Goal: Information Seeking & Learning: Learn about a topic

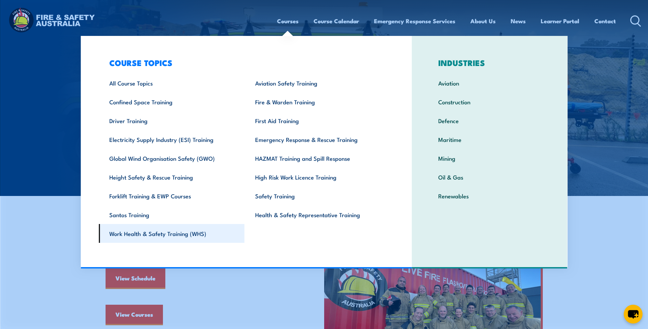
click at [133, 234] on link "Work Health & Safety Training (WHS)" at bounding box center [172, 233] width 146 height 19
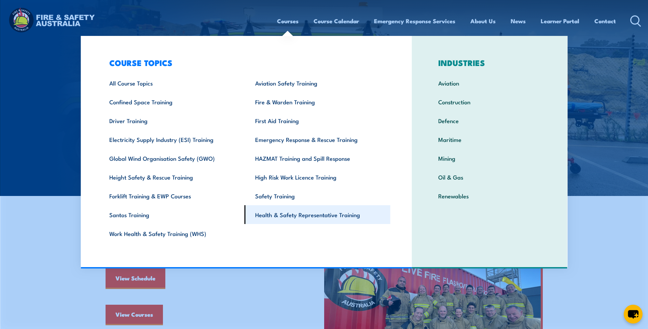
click at [284, 215] on link "Health & Safety Representative Training" at bounding box center [318, 214] width 146 height 19
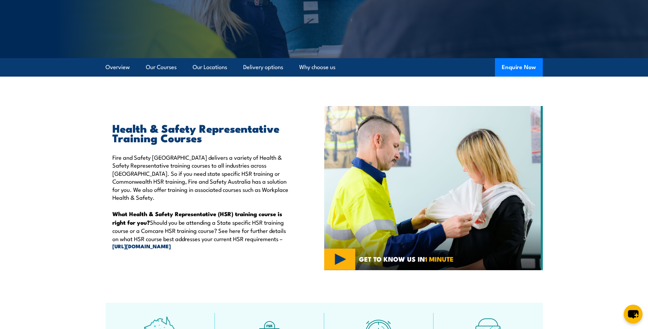
scroll to position [137, 0]
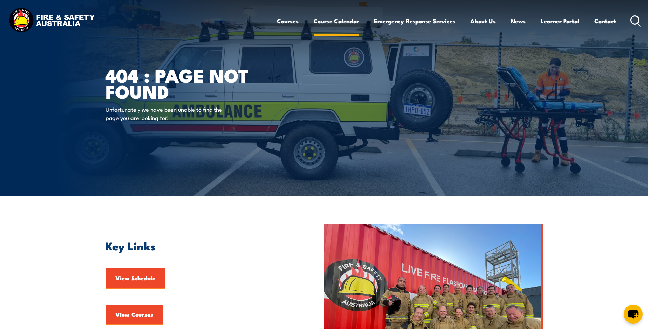
click at [329, 21] on link "Course Calendar" at bounding box center [336, 21] width 45 height 18
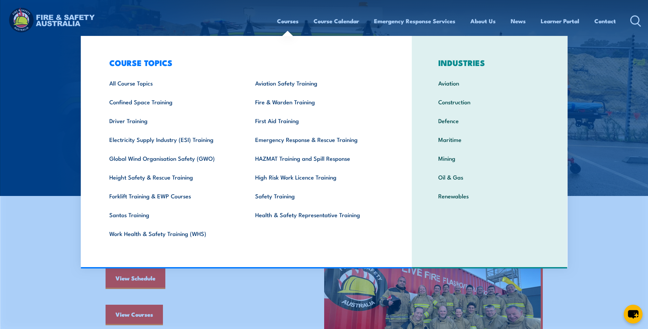
click at [290, 20] on link "Courses" at bounding box center [288, 21] width 22 height 18
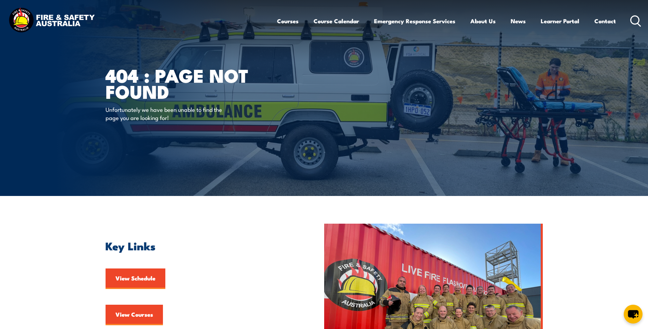
click at [633, 22] on icon at bounding box center [636, 20] width 11 height 11
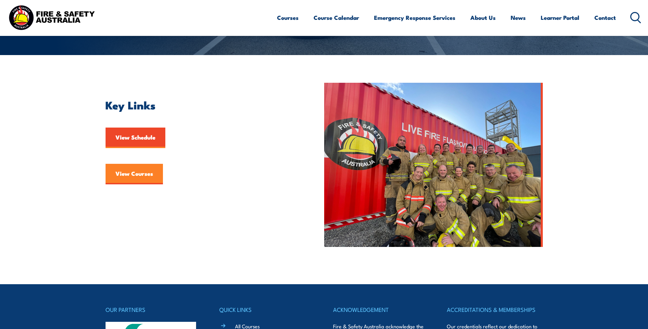
click at [135, 174] on link "View Courses" at bounding box center [134, 174] width 57 height 21
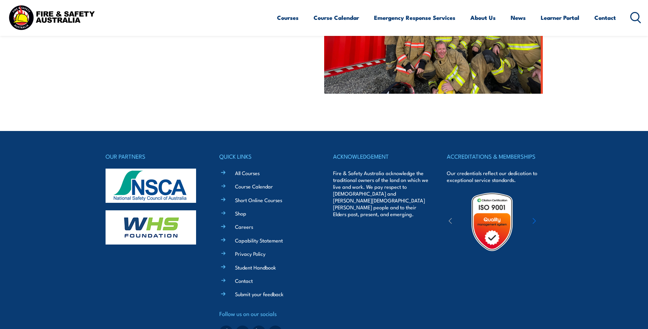
scroll to position [218, 0]
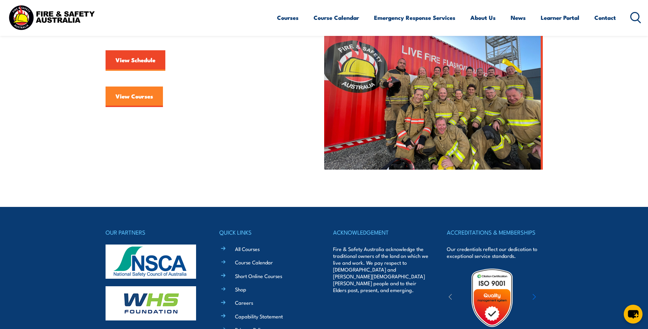
click at [128, 99] on link "View Courses" at bounding box center [134, 96] width 57 height 21
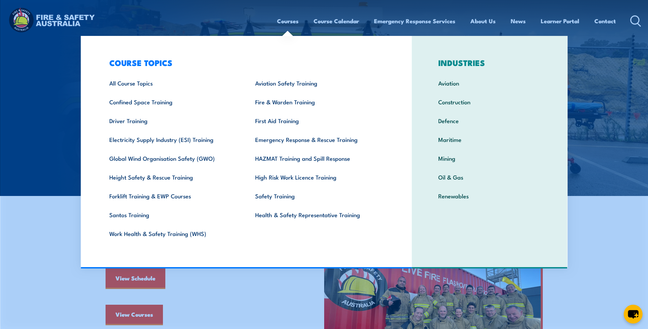
click at [287, 19] on link "Courses" at bounding box center [288, 21] width 22 height 18
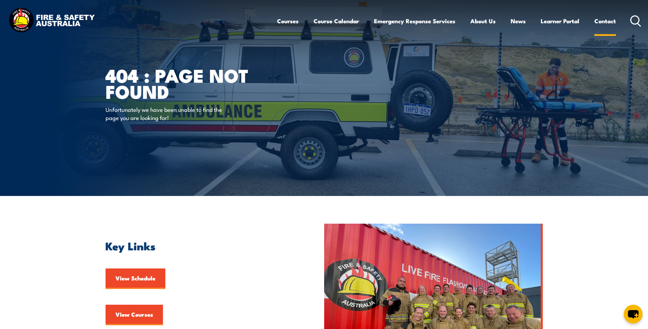
click at [607, 25] on link "Contact" at bounding box center [606, 21] width 22 height 18
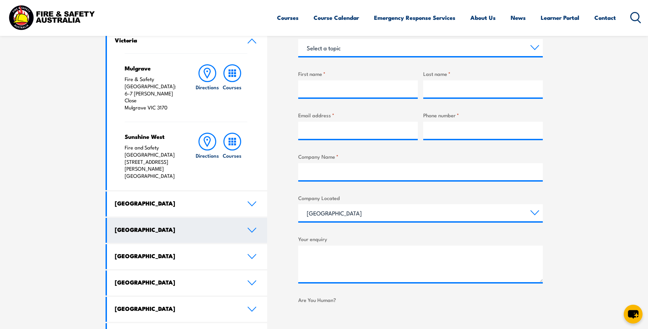
scroll to position [244, 0]
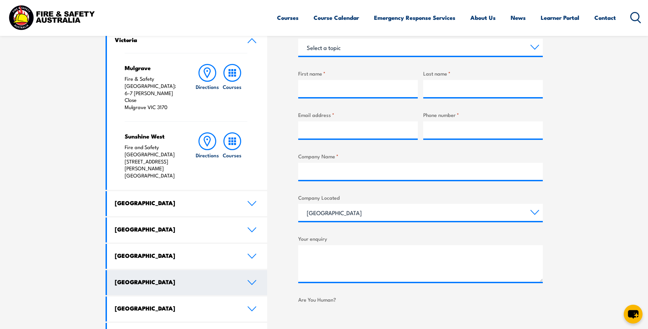
click at [246, 270] on link "[GEOGRAPHIC_DATA]" at bounding box center [187, 282] width 161 height 25
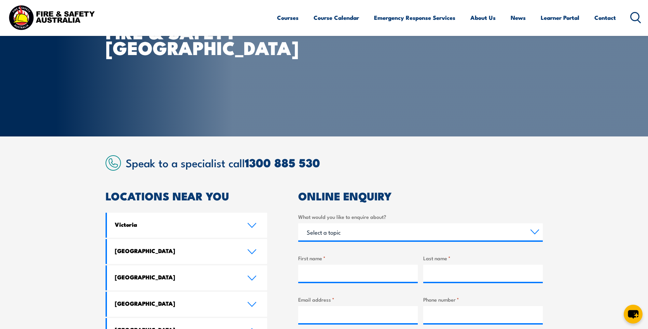
scroll to position [51, 0]
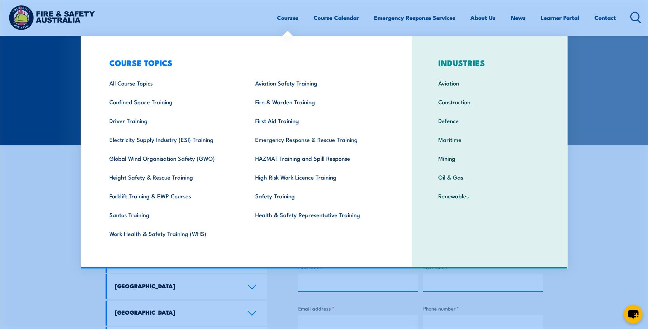
click at [290, 19] on link "Courses" at bounding box center [288, 18] width 22 height 18
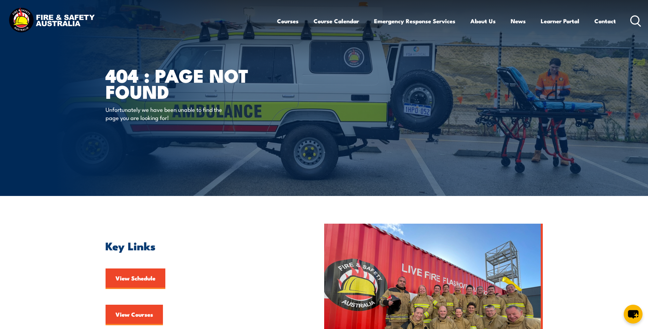
click at [633, 21] on icon at bounding box center [636, 20] width 11 height 11
